Goal: Information Seeking & Learning: Learn about a topic

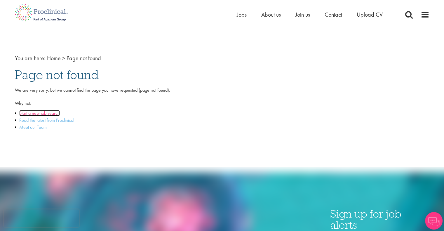
click at [50, 114] on link "Start a new job search" at bounding box center [39, 113] width 41 height 6
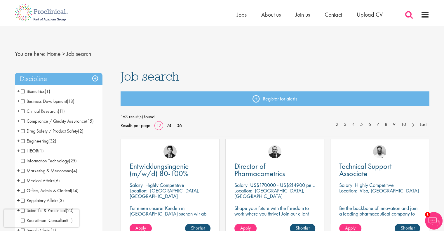
click at [410, 13] on span at bounding box center [409, 14] width 9 height 9
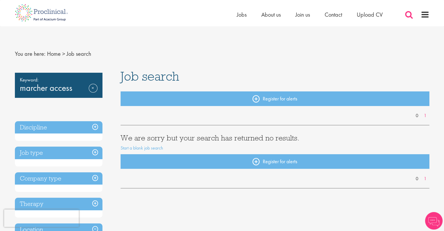
click at [405, 14] on span at bounding box center [409, 14] width 9 height 9
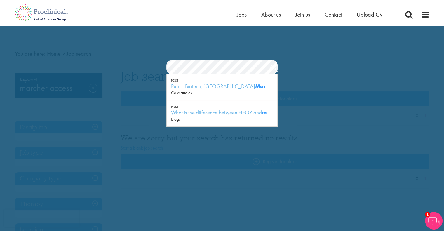
click at [134, 72] on section "Jobs Search" at bounding box center [222, 67] width 444 height 14
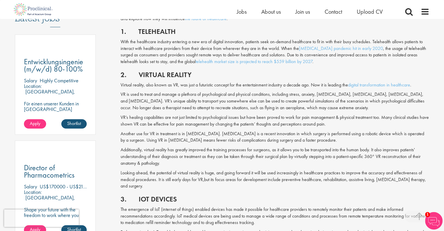
scroll to position [350, 0]
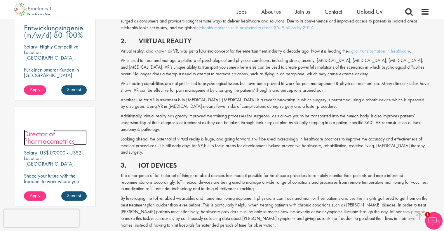
click at [48, 131] on span "Director of Pharmacometrics" at bounding box center [49, 137] width 51 height 17
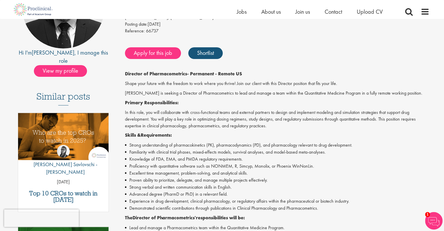
scroll to position [29, 0]
